Goal: Check status: Check status

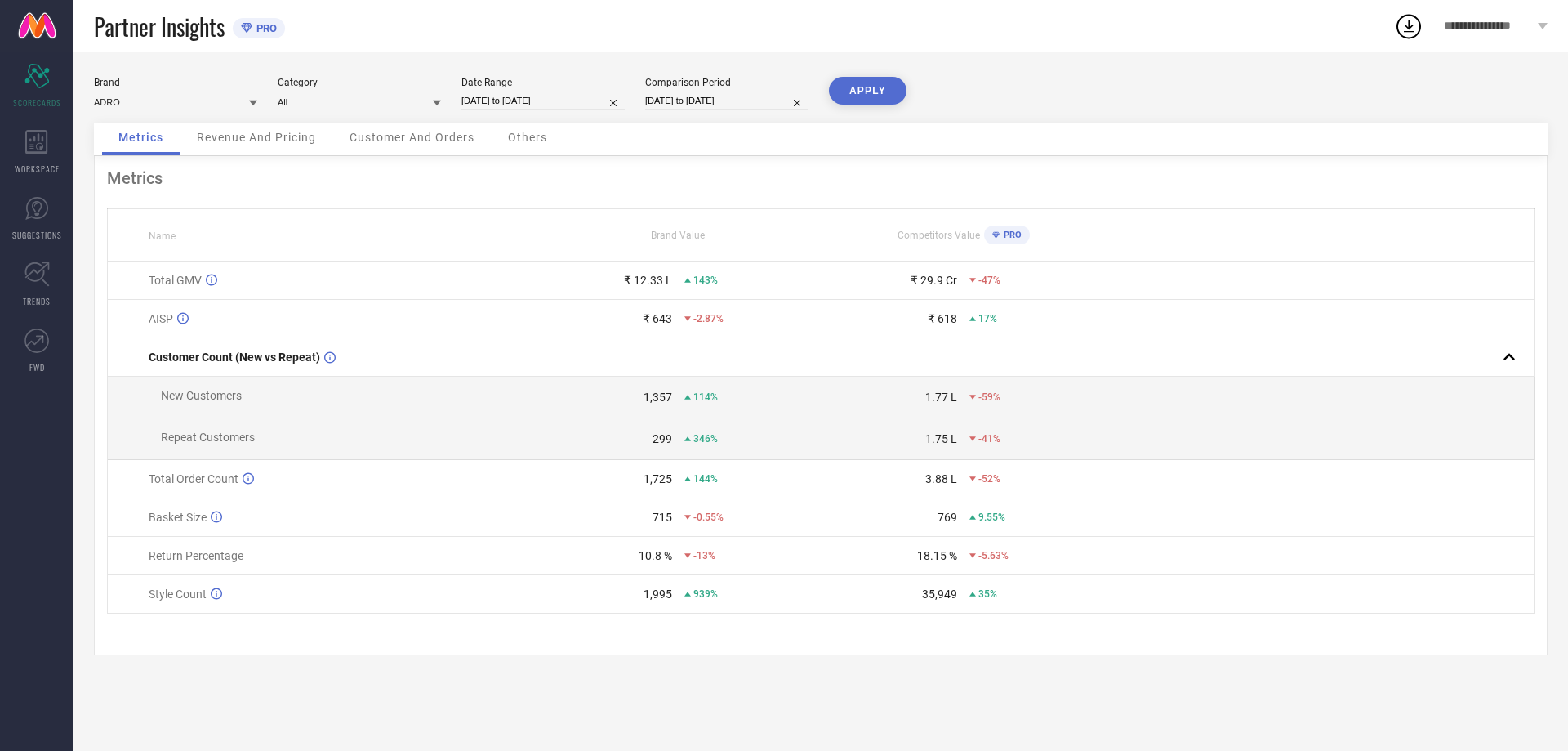
select select "7"
select select "2025"
select select "8"
select select "2025"
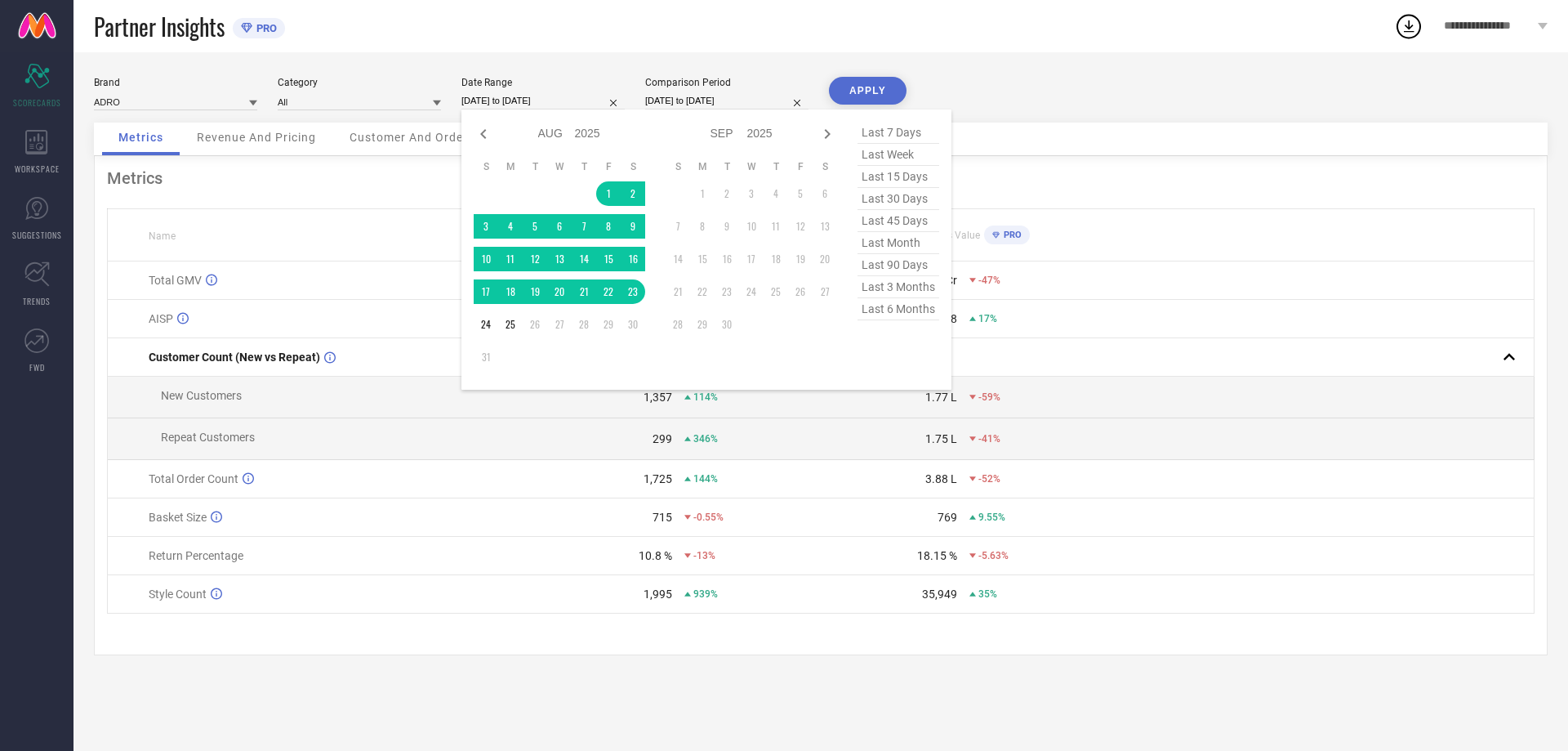
click at [526, 95] on input "[DATE] to [DATE]" at bounding box center [543, 100] width 163 height 17
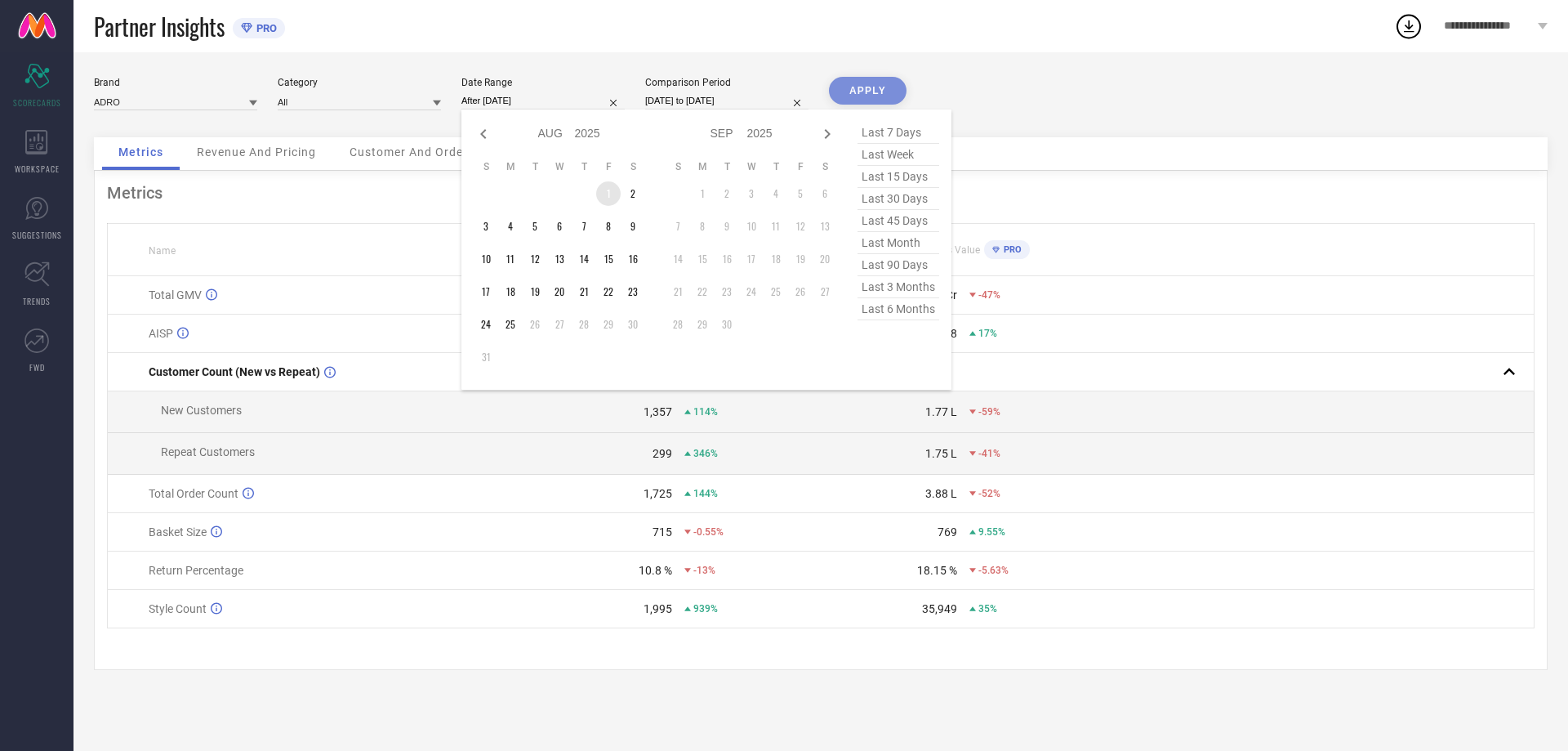
click at [605, 189] on td "1" at bounding box center [608, 193] width 25 height 25
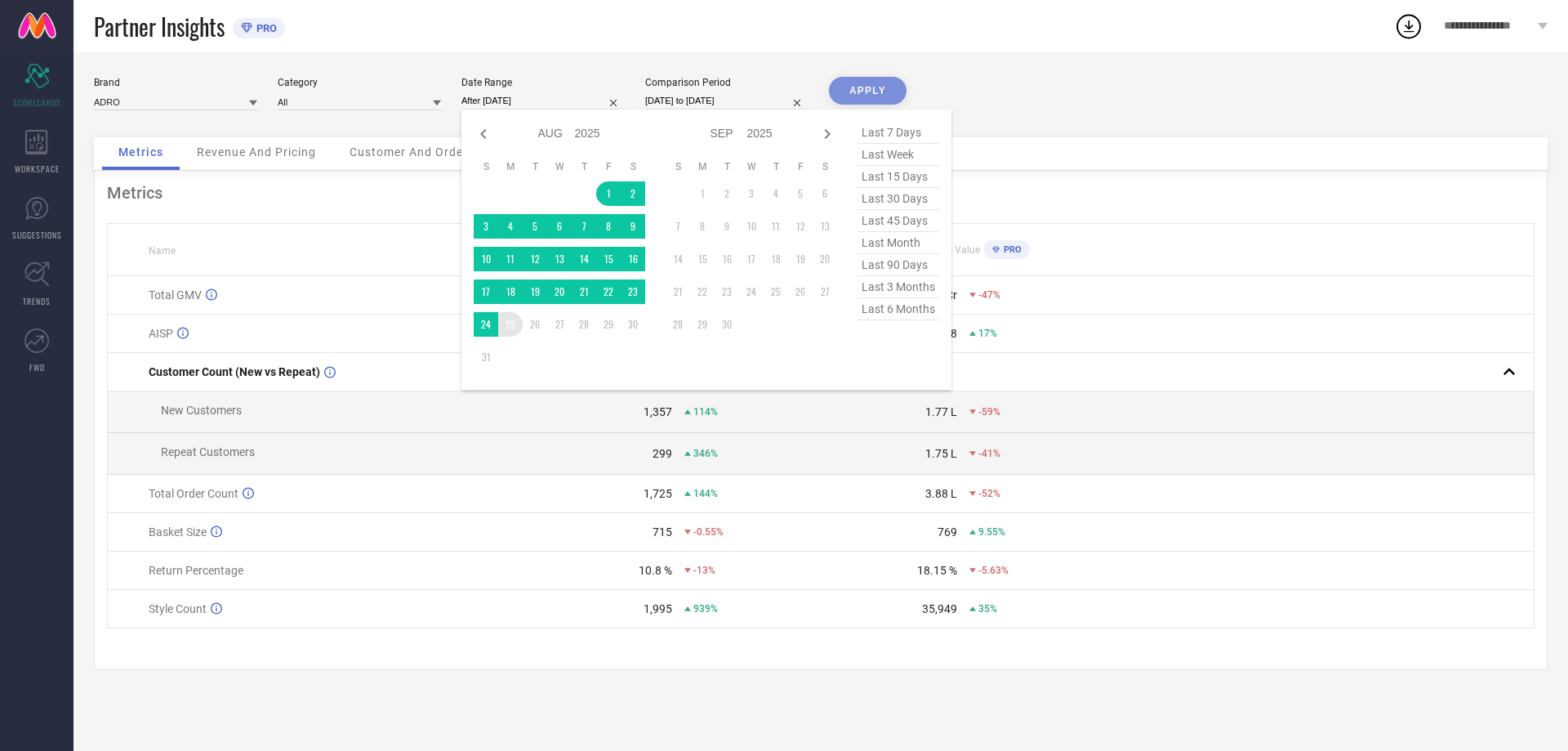
type input "[DATE] to [DATE]"
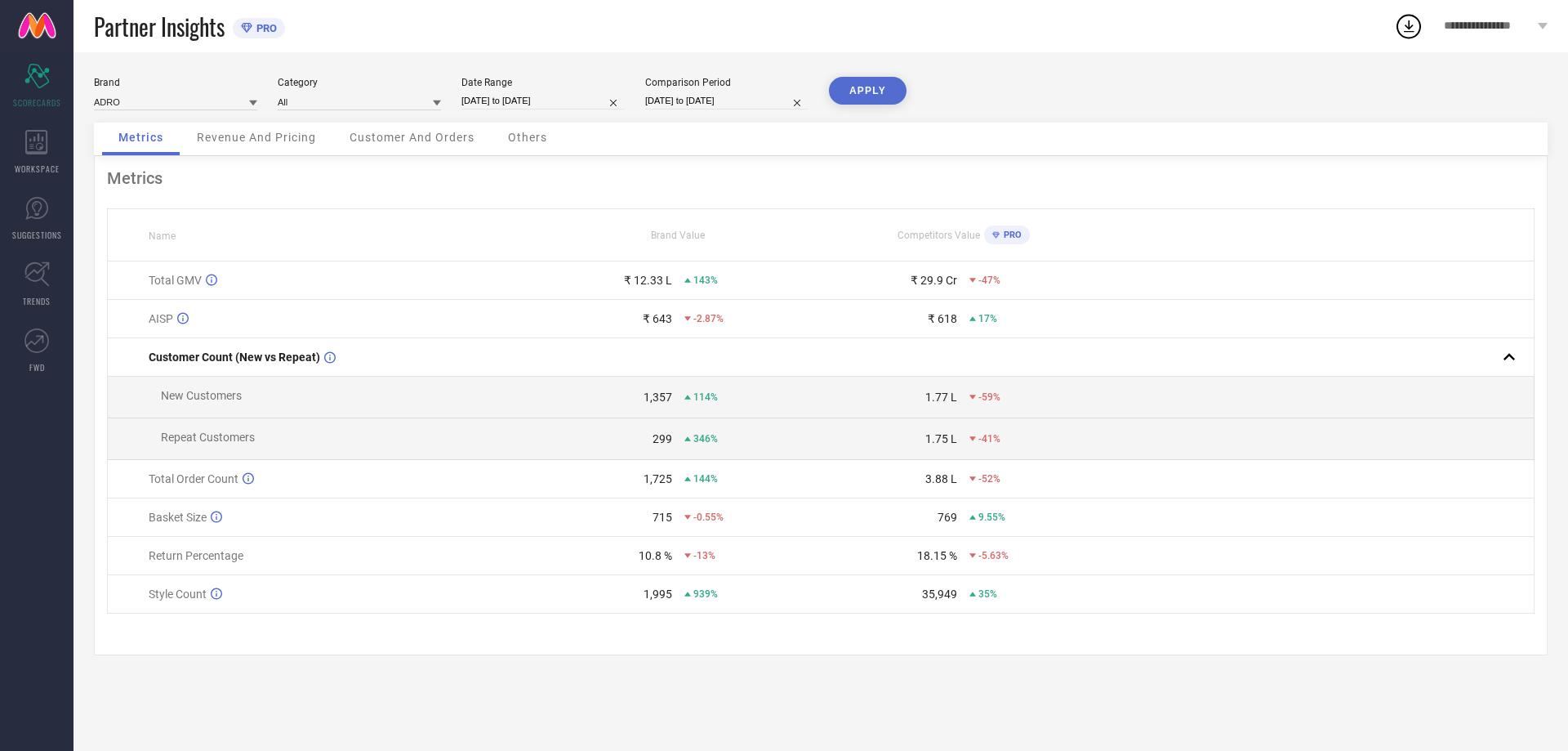
click at [857, 91] on button "APPLY" at bounding box center [867, 90] width 78 height 27
